Goal: Task Accomplishment & Management: Use online tool/utility

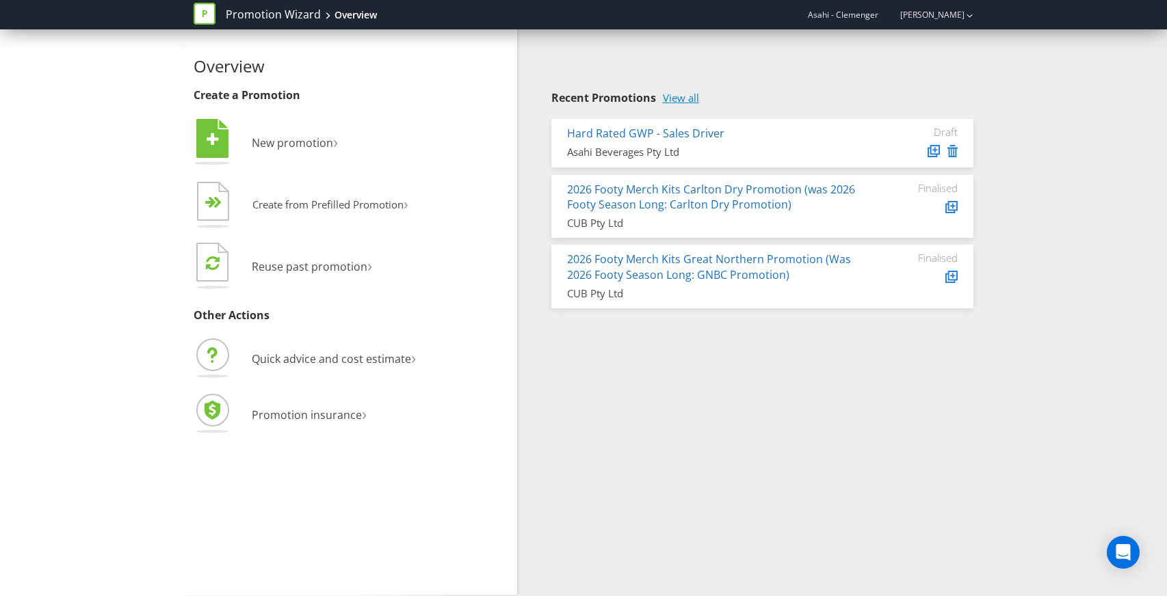
click at [683, 100] on link "View all" at bounding box center [681, 98] width 36 height 12
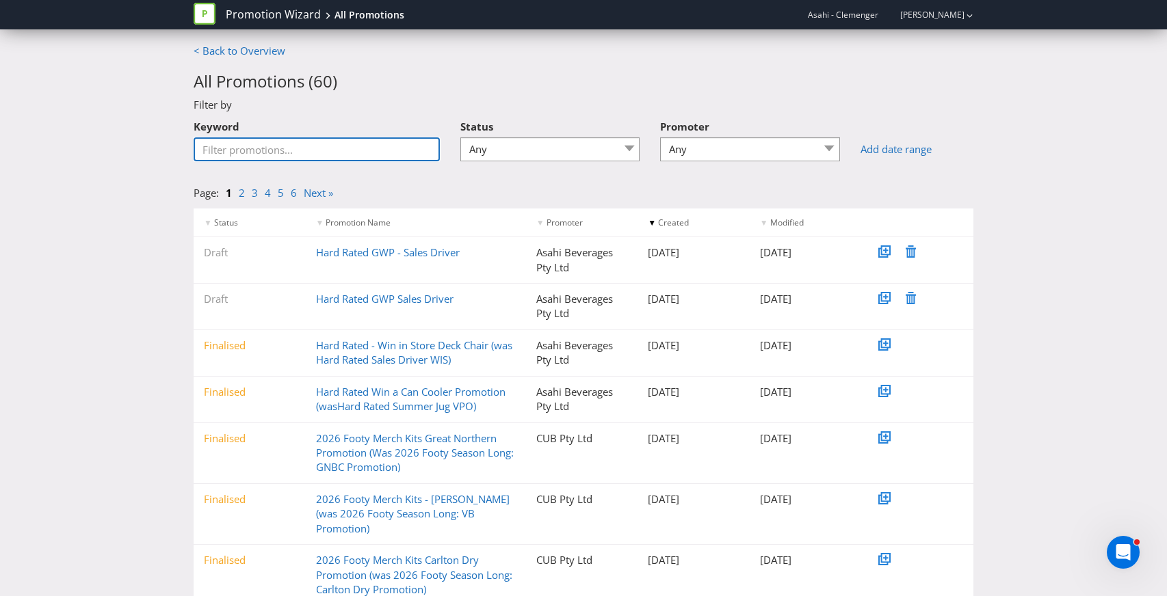
click at [294, 147] on input "Keyword" at bounding box center [317, 149] width 246 height 24
type input "summer jug"
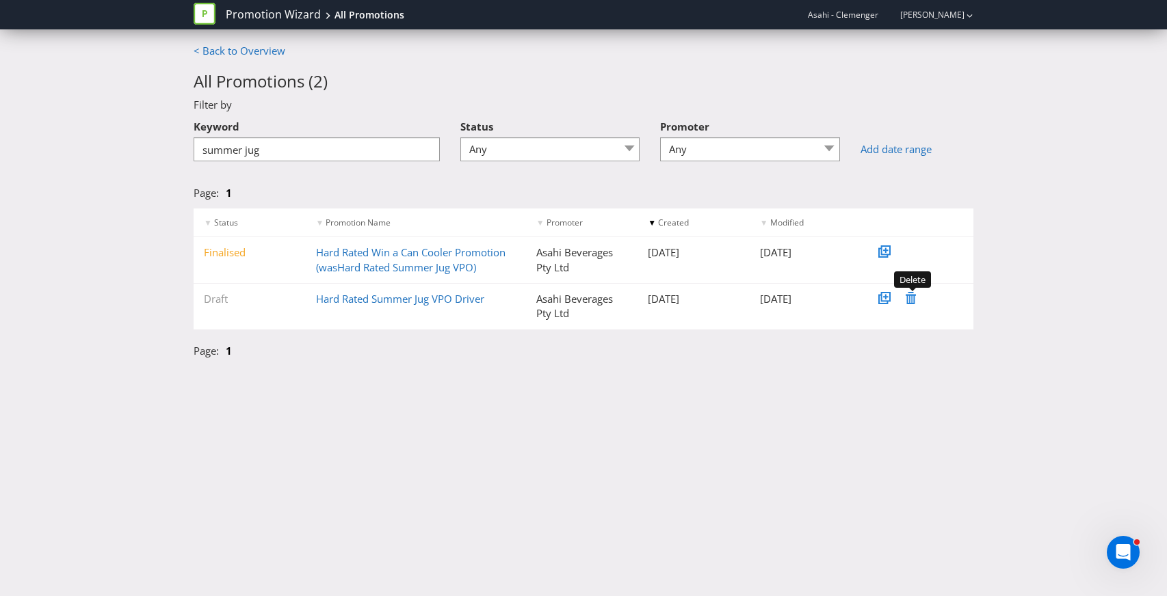
click at [910, 297] on icon at bounding box center [910, 298] width 10 height 12
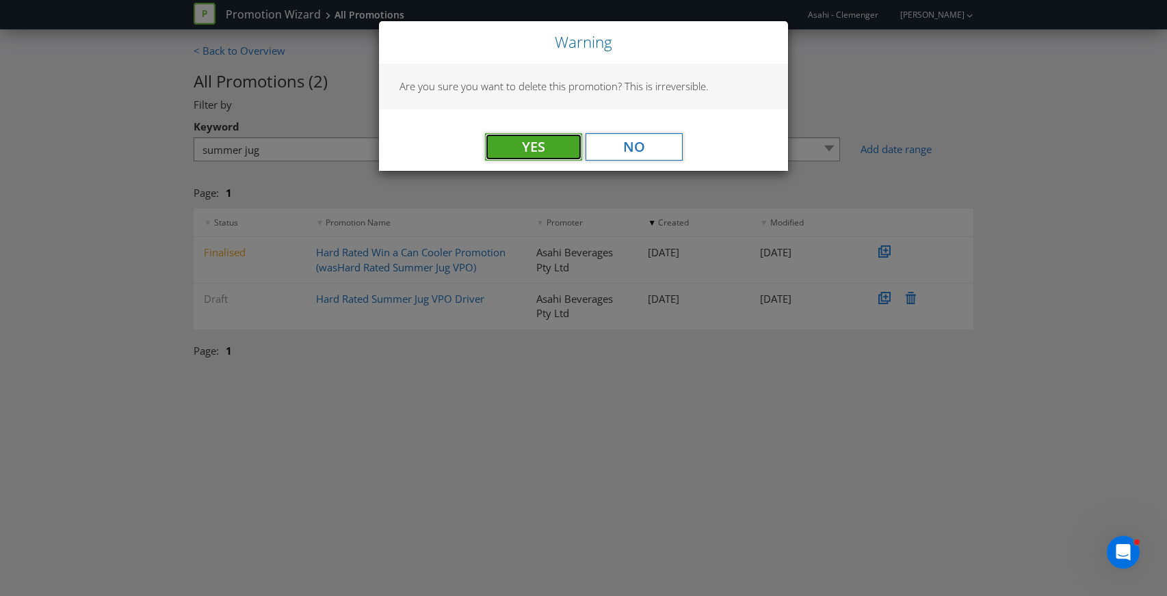
click at [522, 157] on button "Yes" at bounding box center [533, 146] width 97 height 27
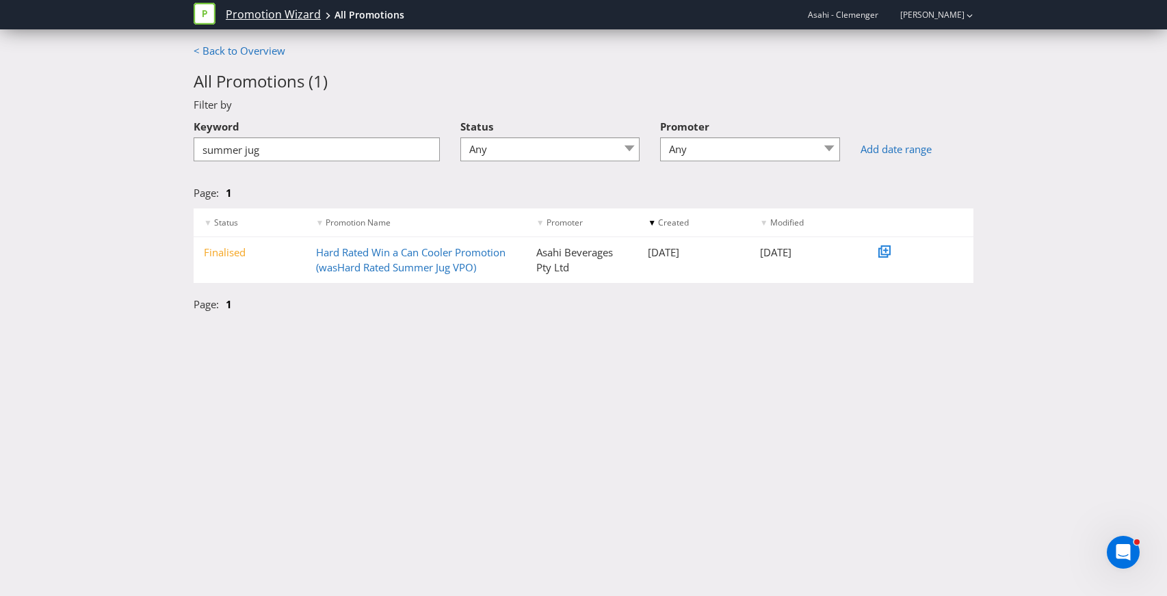
click at [293, 15] on link "Promotion Wizard" at bounding box center [273, 15] width 95 height 16
